Goal: Task Accomplishment & Management: Complete application form

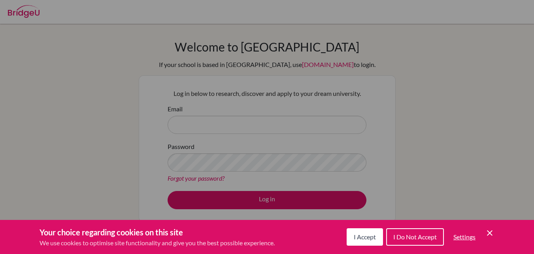
click at [187, 129] on div "Cookie Preferences" at bounding box center [267, 127] width 534 height 254
click at [492, 233] on icon "Cookie Control Close Icon" at bounding box center [489, 232] width 9 height 9
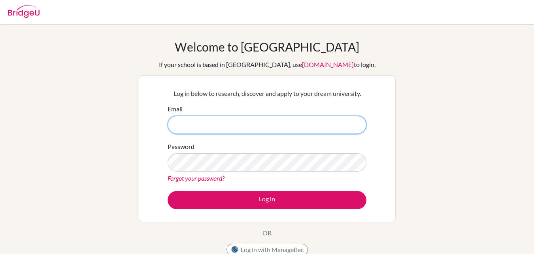
click at [207, 122] on input "Email" at bounding box center [267, 125] width 199 height 18
type input "[EMAIL_ADDRESS][DOMAIN_NAME]"
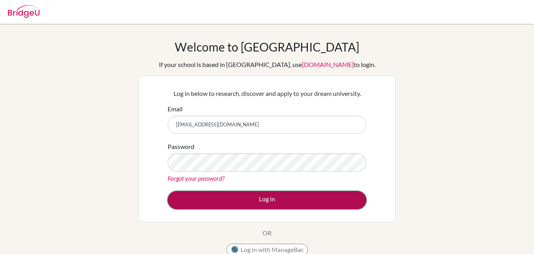
click at [243, 197] on button "Log in" at bounding box center [267, 200] width 199 height 18
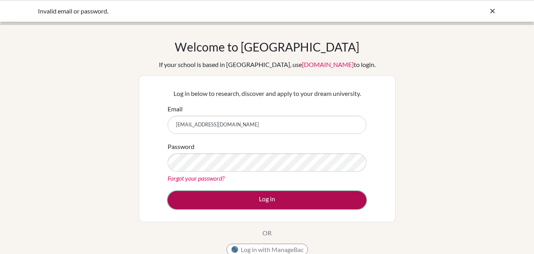
click at [271, 203] on button "Log in" at bounding box center [267, 200] width 199 height 18
click at [224, 201] on button "Log in" at bounding box center [267, 200] width 199 height 18
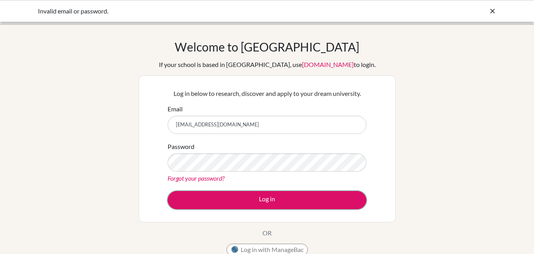
click at [295, 203] on button "Log in" at bounding box center [267, 200] width 199 height 18
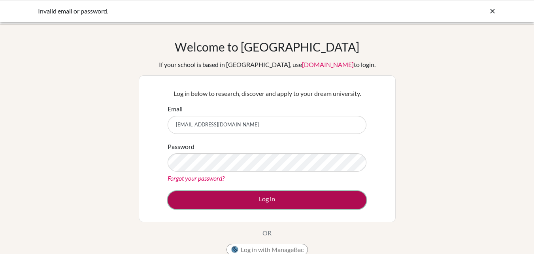
click at [242, 203] on button "Log in" at bounding box center [267, 200] width 199 height 18
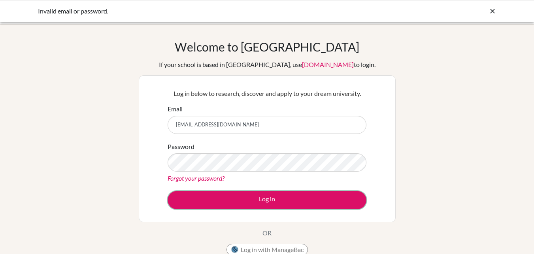
click at [242, 203] on button "Log in" at bounding box center [267, 200] width 199 height 18
click at [493, 11] on icon at bounding box center [493, 11] width 8 height 8
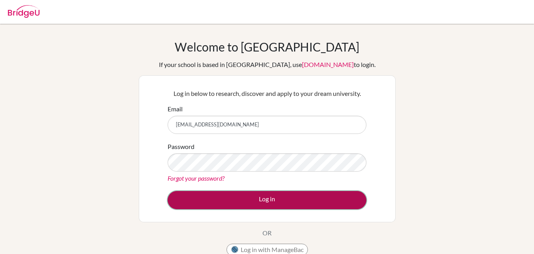
click at [216, 201] on button "Log in" at bounding box center [267, 200] width 199 height 18
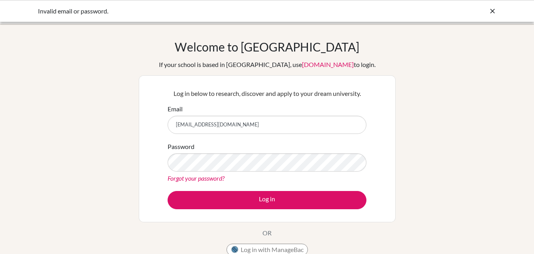
click at [314, 174] on div "Forgot your password?" at bounding box center [267, 177] width 199 height 9
click at [491, 11] on icon at bounding box center [493, 11] width 8 height 8
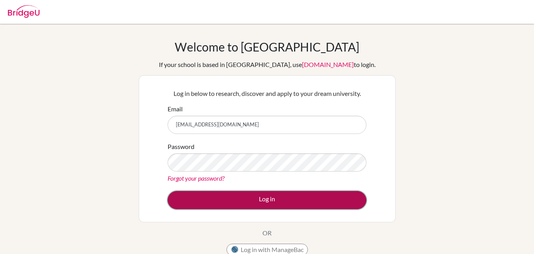
click at [216, 196] on button "Log in" at bounding box center [267, 200] width 199 height 18
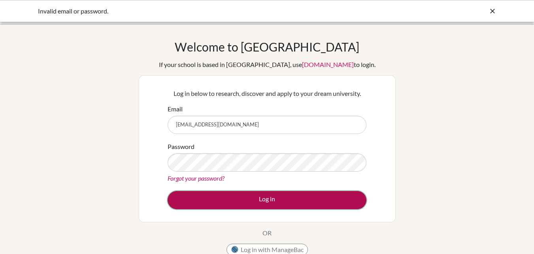
click at [241, 199] on button "Log in" at bounding box center [267, 200] width 199 height 18
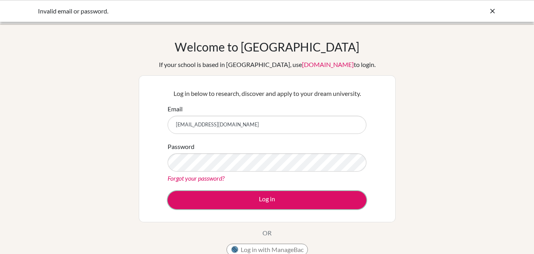
click at [267, 206] on button "Log in" at bounding box center [267, 200] width 199 height 18
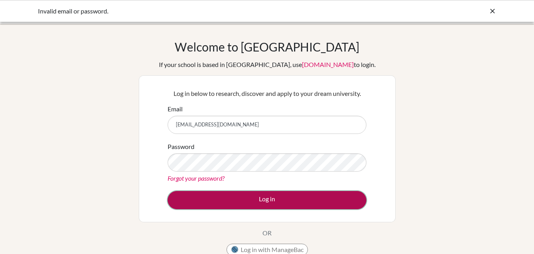
click at [215, 205] on button "Log in" at bounding box center [267, 200] width 199 height 18
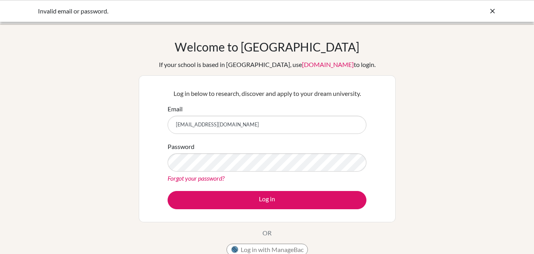
scroll to position [168, 0]
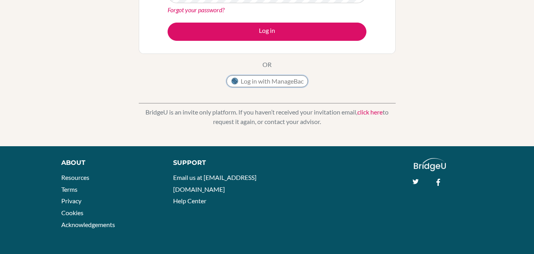
click at [271, 82] on button "Log in with ManageBac" at bounding box center [267, 81] width 81 height 12
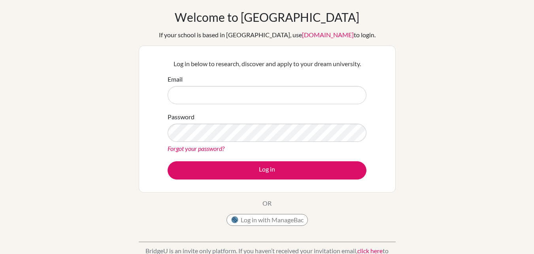
scroll to position [29, 0]
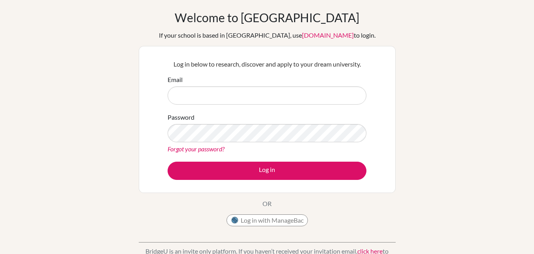
click at [294, 93] on input "Email" at bounding box center [267, 95] width 199 height 18
type input "[EMAIL_ADDRESS][DOMAIN_NAME]"
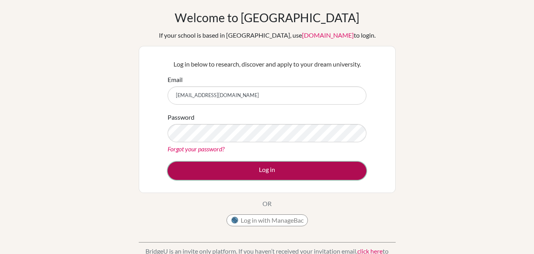
click at [214, 165] on button "Log in" at bounding box center [267, 170] width 199 height 18
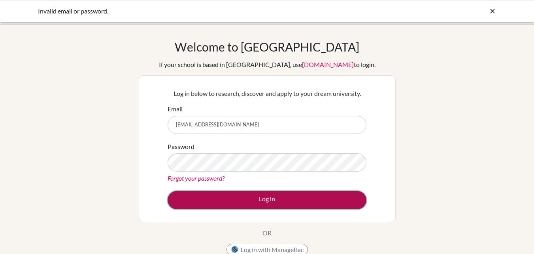
click at [241, 203] on button "Log in" at bounding box center [267, 200] width 199 height 18
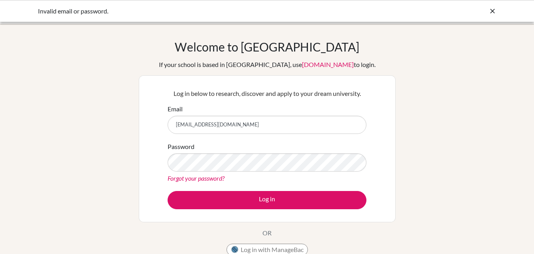
click at [495, 11] on icon at bounding box center [493, 11] width 8 height 8
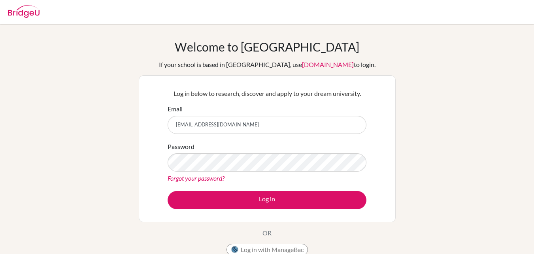
click at [495, 11] on div at bounding box center [267, 12] width 527 height 24
click at [411, 145] on div "Welcome to BridgeU If your school is based in China, use app.bridge-u.com.cn to…" at bounding box center [267, 169] width 534 height 259
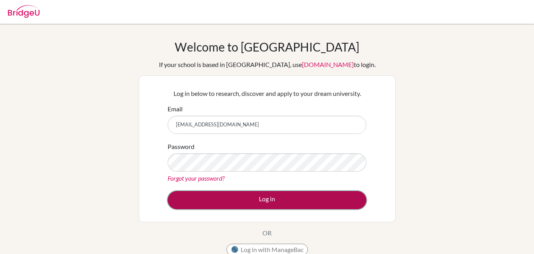
click at [216, 198] on button "Log in" at bounding box center [267, 200] width 199 height 18
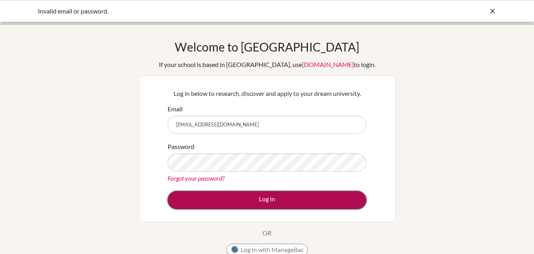
click at [216, 202] on button "Log in" at bounding box center [267, 200] width 199 height 18
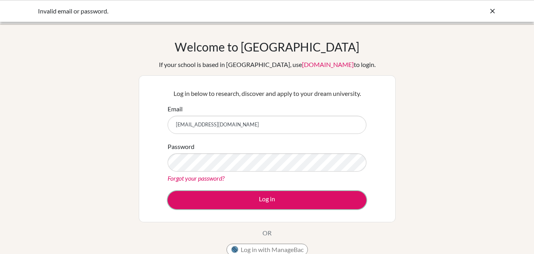
click at [216, 202] on button "Log in" at bounding box center [267, 200] width 199 height 18
click at [399, 146] on div "Welcome to [GEOGRAPHIC_DATA] If your school is based in [GEOGRAPHIC_DATA], use …" at bounding box center [267, 169] width 534 height 259
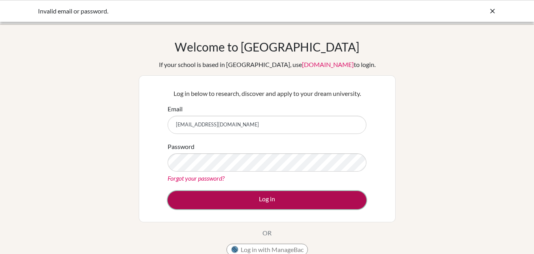
click at [215, 199] on button "Log in" at bounding box center [267, 200] width 199 height 18
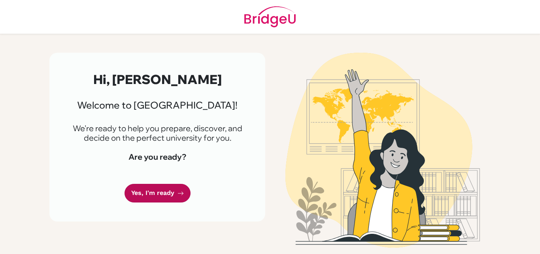
click at [152, 191] on link "Yes, I'm ready" at bounding box center [158, 193] width 66 height 19
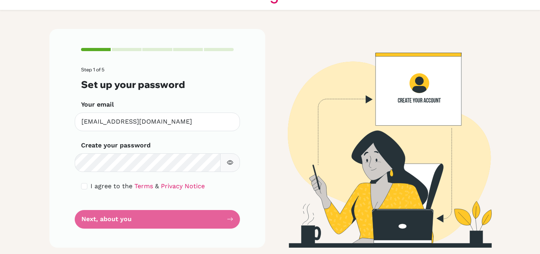
scroll to position [24, 0]
click at [229, 162] on icon "button" at bounding box center [230, 162] width 6 height 6
click at [169, 223] on form "Step 1 of 5 Set up your password Your email [EMAIL_ADDRESS][DOMAIN_NAME] Invali…" at bounding box center [157, 147] width 153 height 161
click at [182, 226] on form "Step 1 of 5 Set up your password Your email ebonaobra@mischool.edu.ph Invalid e…" at bounding box center [157, 147] width 153 height 161
click at [227, 217] on form "Step 1 of 5 Set up your password Your email ebonaobra@mischool.edu.ph Invalid e…" at bounding box center [157, 147] width 153 height 161
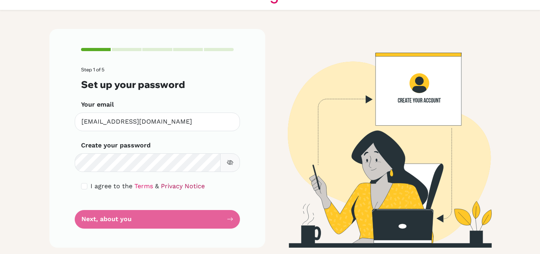
click at [181, 185] on link "Privacy Notice" at bounding box center [183, 186] width 44 height 8
click at [201, 218] on form "Step 1 of 5 Set up your password Your email ebonaobra@mischool.edu.ph Invalid e…" at bounding box center [157, 147] width 153 height 161
click at [197, 216] on form "Step 1 of 5 Set up your password Your email ebonaobra@mischool.edu.ph Invalid e…" at bounding box center [157, 147] width 153 height 161
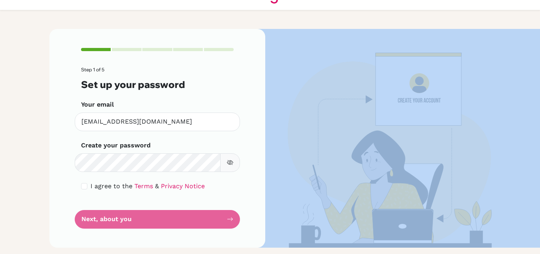
click at [197, 216] on form "Step 1 of 5 Set up your password Your email ebonaobra@mischool.edu.ph Invalid e…" at bounding box center [157, 147] width 153 height 161
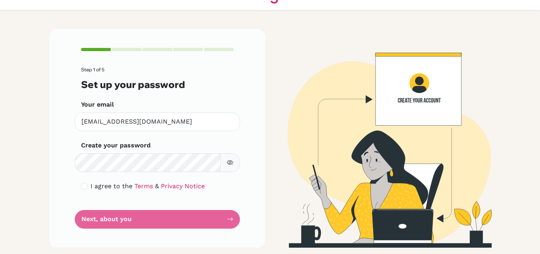
click at [254, 203] on div "Step 1 of 5 Set up your password Your email ebonaobra@mischool.edu.ph Invalid e…" at bounding box center [157, 138] width 216 height 218
click at [185, 220] on form "Step 1 of 5 Set up your password Your email ebonaobra@mischool.edu.ph Invalid e…" at bounding box center [157, 147] width 153 height 161
click at [85, 214] on form "Step 1 of 5 Set up your password Your email ebonaobra@mischool.edu.ph Invalid e…" at bounding box center [157, 147] width 153 height 161
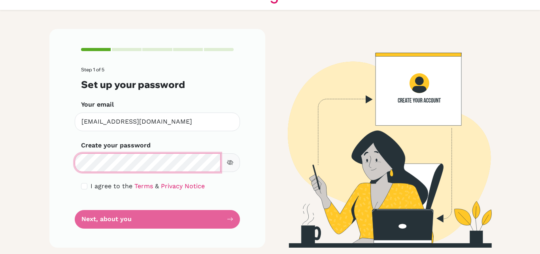
click at [176, 216] on form "Step 1 of 5 Set up your password Your email ebonaobra@mischool.edu.ph Invalid e…" at bounding box center [157, 147] width 153 height 161
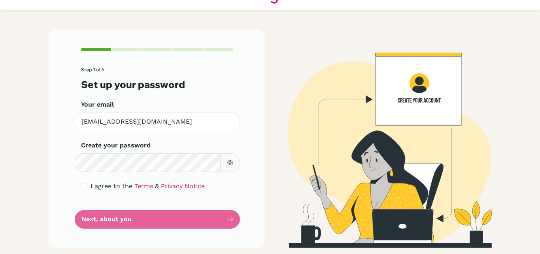
click at [176, 216] on form "Step 1 of 5 Set up your password Your email ebonaobra@mischool.edu.ph Invalid e…" at bounding box center [157, 147] width 153 height 161
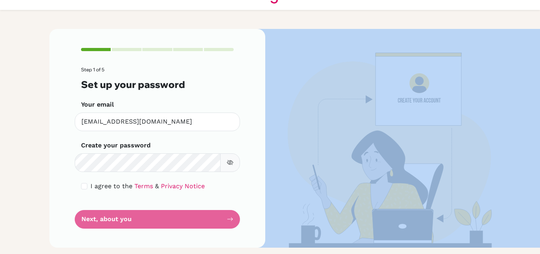
click at [176, 216] on form "Step 1 of 5 Set up your password Your email ebonaobra@mischool.edu.ph Invalid e…" at bounding box center [157, 147] width 153 height 161
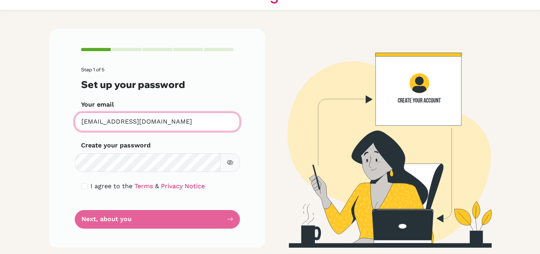
click at [154, 127] on input "[EMAIL_ADDRESS][DOMAIN_NAME]" at bounding box center [157, 121] width 165 height 19
click at [167, 122] on input "[EMAIL_ADDRESS][DOMAIN_NAME]" at bounding box center [157, 121] width 165 height 19
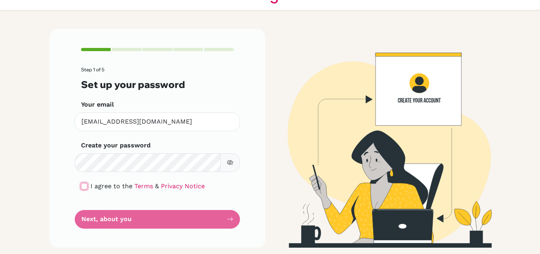
click at [84, 188] on input "checkbox" at bounding box center [84, 186] width 6 height 6
checkbox input "true"
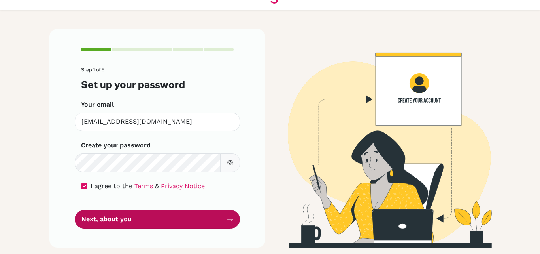
click at [122, 221] on button "Next, about you" at bounding box center [157, 219] width 165 height 19
